Goal: Complete application form: Complete application form

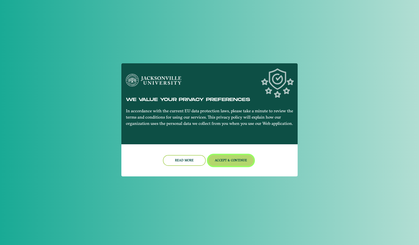
click at [236, 159] on button "Accept & Continue" at bounding box center [231, 160] width 46 height 11
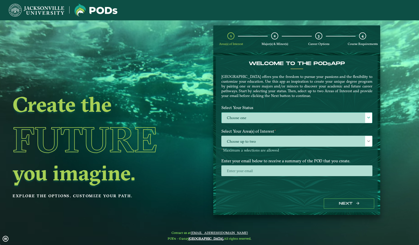
click at [259, 123] on label "Choose one" at bounding box center [296, 118] width 151 height 11
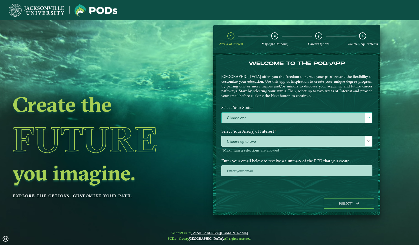
click at [259, 123] on label "Choose one" at bounding box center [296, 118] width 151 height 11
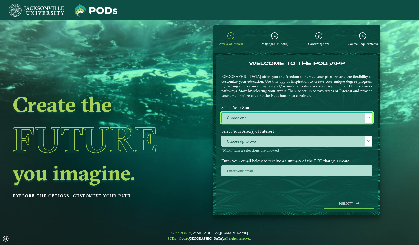
click at [259, 123] on label "Choose one" at bounding box center [296, 118] width 151 height 11
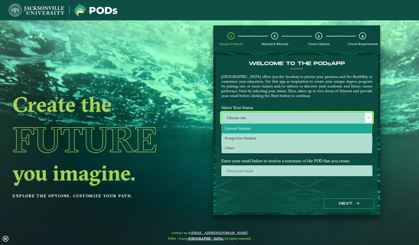
click at [255, 129] on li "Current Student" at bounding box center [297, 129] width 150 height 10
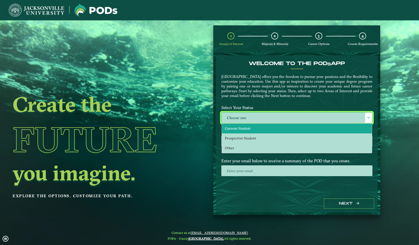
select select "[object Object]"
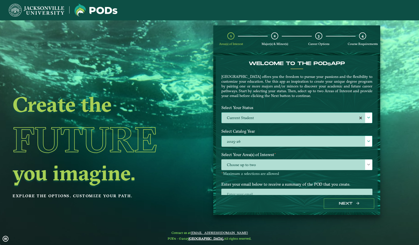
click at [256, 146] on label "2025-26" at bounding box center [296, 141] width 151 height 11
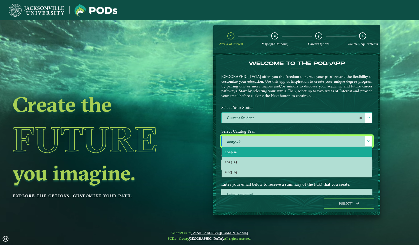
click at [206, 117] on ngx-dashboard "Create the Future you imagine. Explore the options. Customize your path. 1 Area…" at bounding box center [209, 120] width 419 height 190
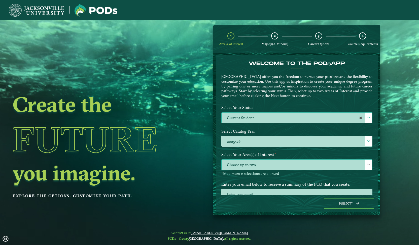
click at [238, 161] on span "Choose up to two" at bounding box center [296, 165] width 151 height 11
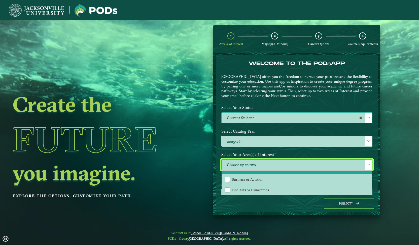
scroll to position [18, 0]
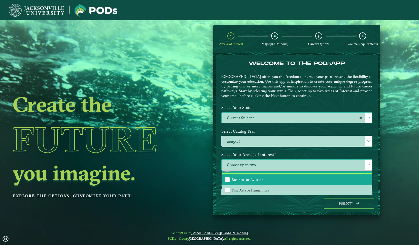
click at [245, 183] on li "Business or Aviation" at bounding box center [297, 180] width 150 height 11
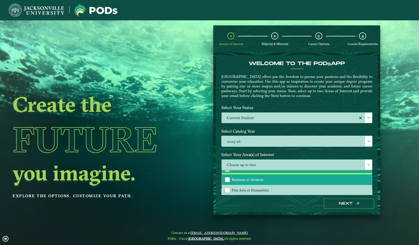
click at [245, 183] on li "Business or Aviation" at bounding box center [297, 180] width 150 height 11
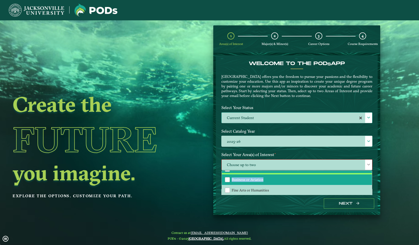
click at [245, 183] on li "Business or Aviation" at bounding box center [297, 180] width 150 height 11
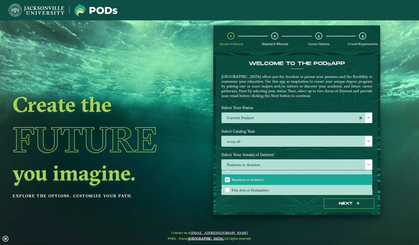
click at [176, 163] on h2 "you imagine." at bounding box center [94, 173] width 163 height 21
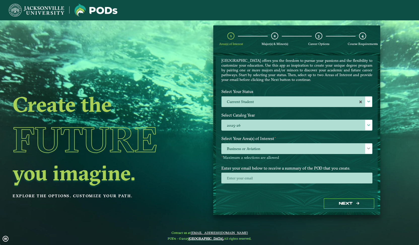
scroll to position [16, 0]
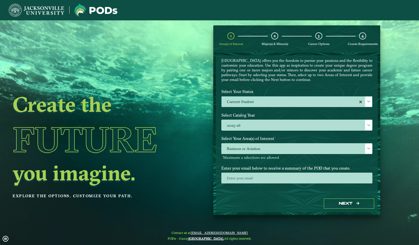
click at [232, 184] on div at bounding box center [296, 180] width 159 height 14
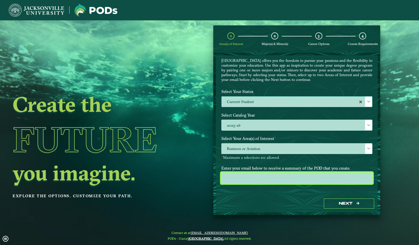
click at [232, 182] on input "email" at bounding box center [296, 178] width 151 height 11
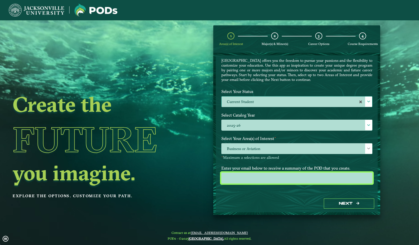
type input "[EMAIL_ADDRESS][DOMAIN_NAME]"
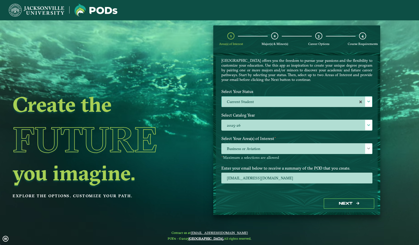
click at [346, 210] on div "Next" at bounding box center [297, 203] width 162 height 17
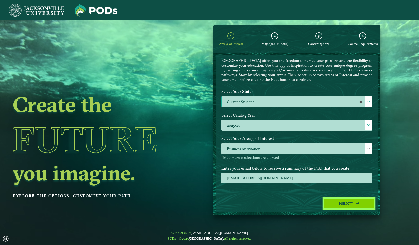
click at [345, 208] on button "Next" at bounding box center [349, 204] width 50 height 10
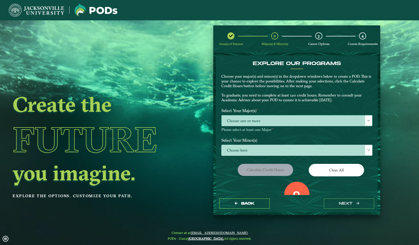
click at [307, 117] on span "Choose one or more" at bounding box center [296, 121] width 151 height 11
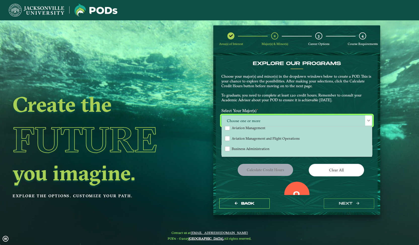
scroll to position [19, 0]
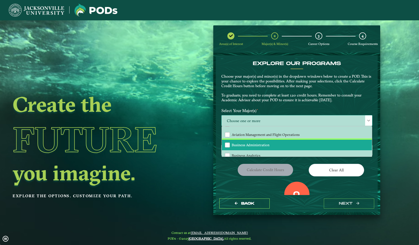
click at [293, 140] on li "Business Administration" at bounding box center [297, 145] width 150 height 11
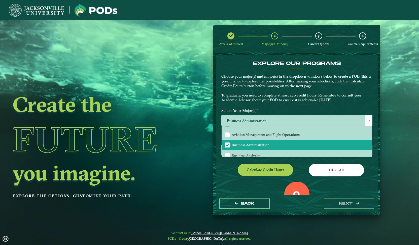
click at [230, 168] on div "Calculate credit hours" at bounding box center [256, 171] width 79 height 14
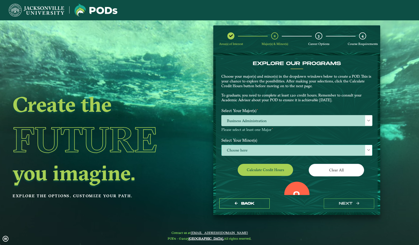
click at [233, 155] on span "Choose here" at bounding box center [296, 150] width 151 height 11
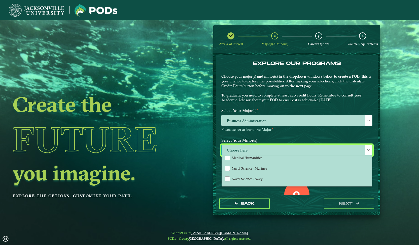
scroll to position [382, 0]
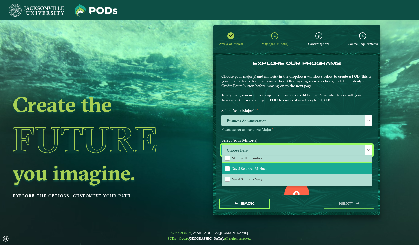
click at [236, 171] on li "Naval Science- Marines" at bounding box center [297, 169] width 150 height 11
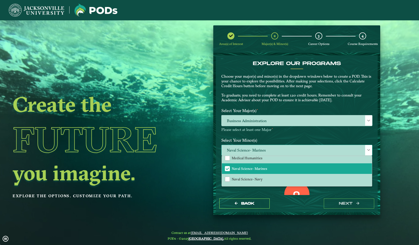
click at [245, 186] on div "Accounting Animation Applied Economics Applied Mathematics Art Aviation Managem…" at bounding box center [296, 171] width 151 height 31
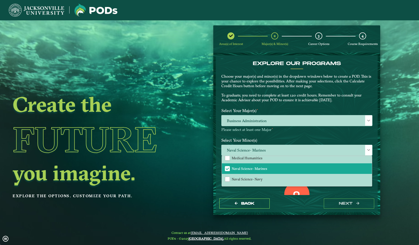
click at [245, 187] on div "0 Total Credit Hours" at bounding box center [296, 203] width 159 height 43
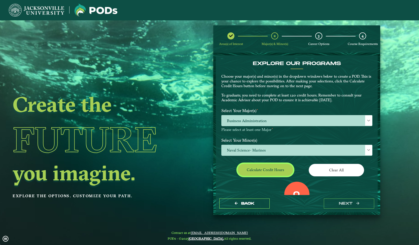
click at [247, 171] on button "Calculate credit hours" at bounding box center [265, 170] width 55 height 12
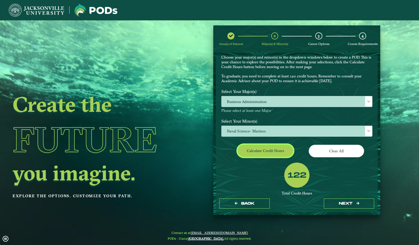
scroll to position [52, 0]
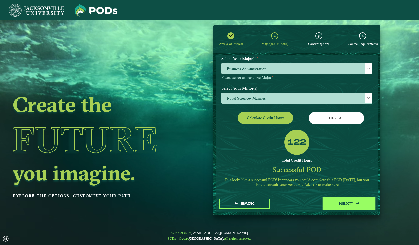
click at [328, 203] on button "next" at bounding box center [349, 204] width 50 height 10
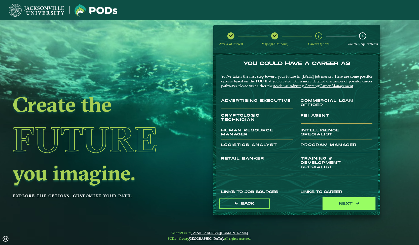
click at [335, 200] on button "next" at bounding box center [349, 204] width 50 height 10
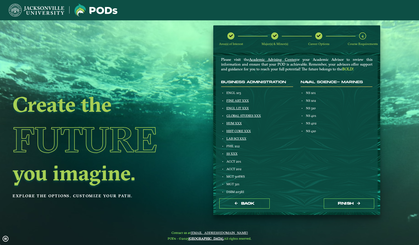
scroll to position [34, 0]
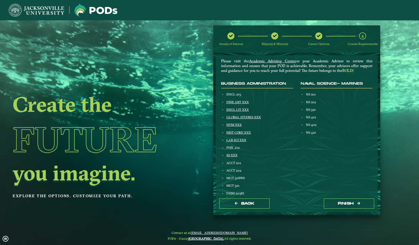
click at [260, 197] on div "Back Finish" at bounding box center [297, 203] width 162 height 17
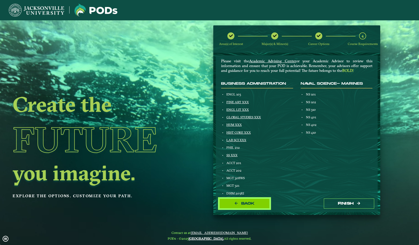
click at [260, 199] on button "Back" at bounding box center [244, 204] width 50 height 10
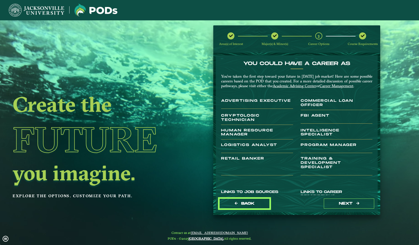
click at [260, 199] on button "Back" at bounding box center [244, 204] width 50 height 10
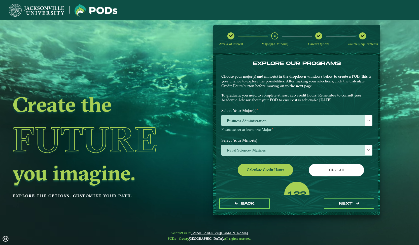
click at [256, 128] on p "Please select at least one Major ⋆" at bounding box center [296, 130] width 151 height 5
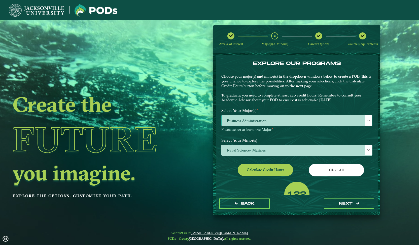
click at [255, 125] on span "Business Administration" at bounding box center [296, 121] width 151 height 11
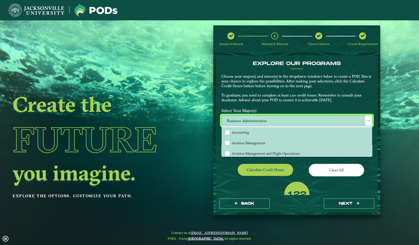
scroll to position [3, 22]
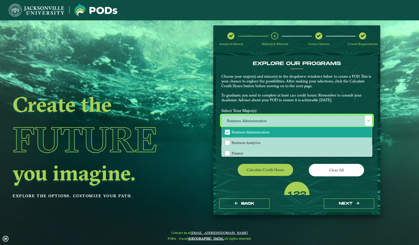
click at [257, 133] on span "Business Administration" at bounding box center [251, 132] width 38 height 5
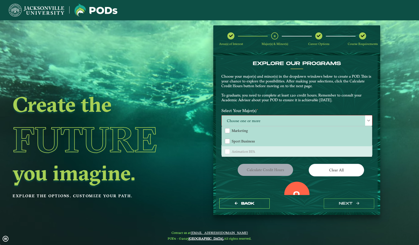
scroll to position [84, 0]
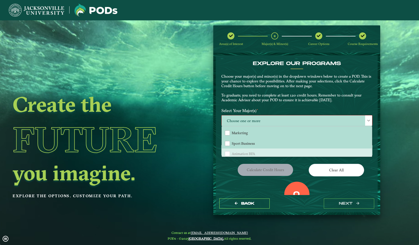
click at [266, 108] on label "Select Your Major(s) ⋆" at bounding box center [296, 110] width 159 height 9
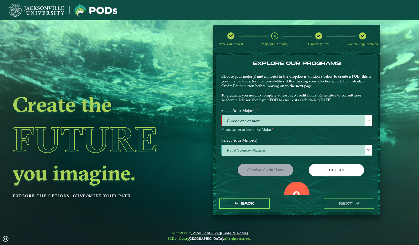
click at [278, 151] on span "Naval Science- Marines" at bounding box center [296, 150] width 151 height 11
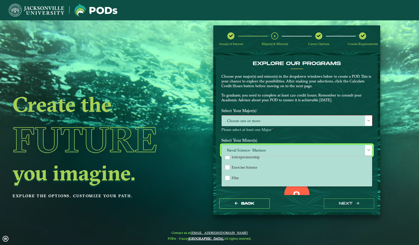
scroll to position [224, 0]
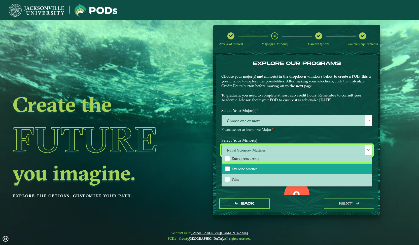
click at [279, 164] on li "Exercise Science" at bounding box center [297, 169] width 150 height 11
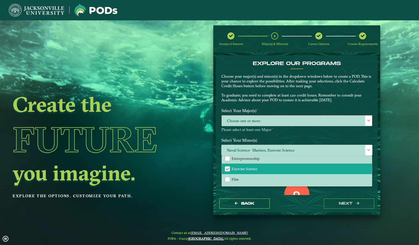
click at [327, 191] on div "0 Total Credit Hours" at bounding box center [296, 203] width 159 height 43
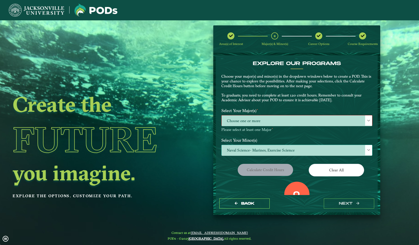
click at [283, 151] on span "Naval Science- Marines, Exercise Science" at bounding box center [296, 150] width 151 height 11
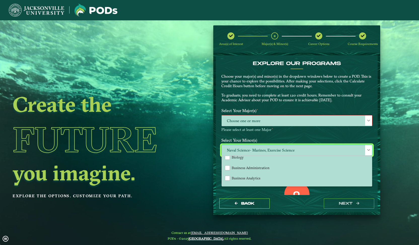
scroll to position [100, 0]
